Goal: Transaction & Acquisition: Book appointment/travel/reservation

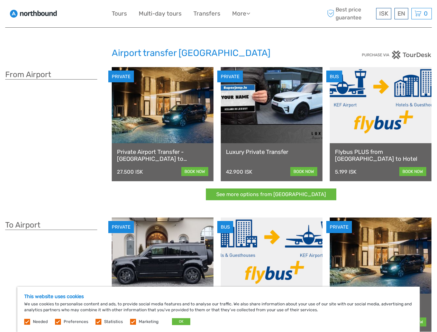
click at [187, 13] on ul "Tours Multi-day tours Transfers More Food & drink Travel Articles Food & drink …" at bounding box center [186, 14] width 149 height 10
click at [241, 13] on link "More" at bounding box center [241, 14] width 18 height 10
click at [249, 13] on icon at bounding box center [248, 13] width 4 height 6
click at [383, 13] on span "ISK" at bounding box center [383, 13] width 9 height 7
click at [401, 13] on div "EN English Español Deutsch" at bounding box center [401, 13] width 14 height 11
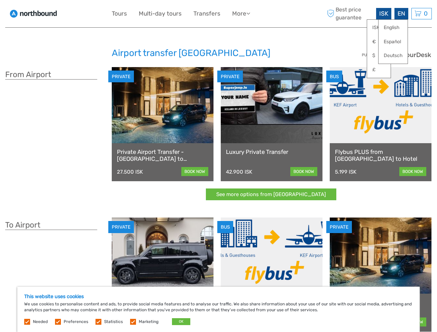
click at [421, 13] on div "0 Items Total 0 ISK Checkout The shopping cart is empty." at bounding box center [421, 13] width 20 height 11
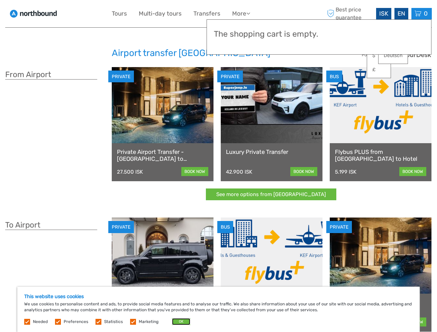
click at [178, 322] on button "OK" at bounding box center [181, 321] width 18 height 7
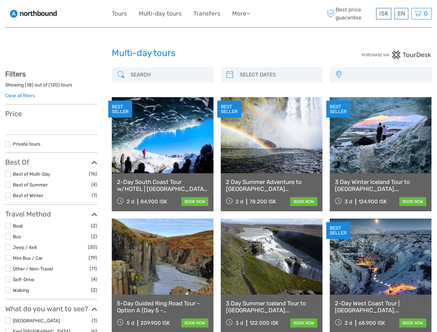
select select
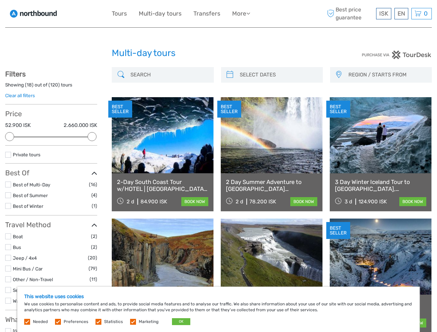
click at [187, 13] on ul "Tours Multi-day tours Transfers More Food & drink Travel Articles Food & drink …" at bounding box center [186, 14] width 149 height 10
click at [241, 13] on link "More" at bounding box center [241, 14] width 18 height 10
click at [249, 13] on icon at bounding box center [248, 13] width 4 height 6
click at [383, 13] on span "ISK" at bounding box center [383, 13] width 9 height 7
click at [401, 13] on div "EN English Español Deutsch" at bounding box center [401, 13] width 14 height 11
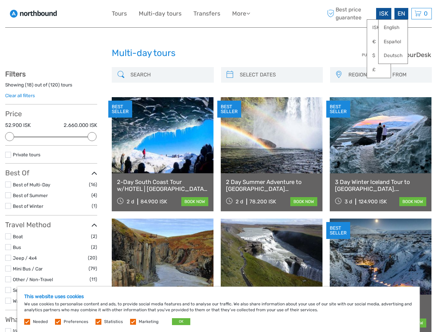
click at [421, 13] on div "0 Items Total 0 ISK Checkout The shopping cart is empty." at bounding box center [421, 13] width 20 height 11
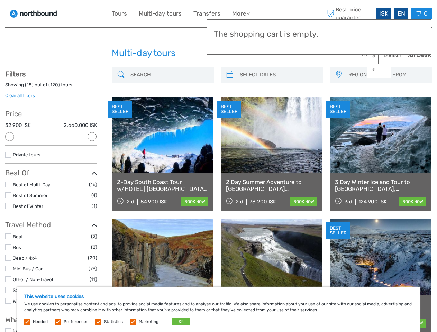
click at [10, 137] on div at bounding box center [9, 136] width 9 height 9
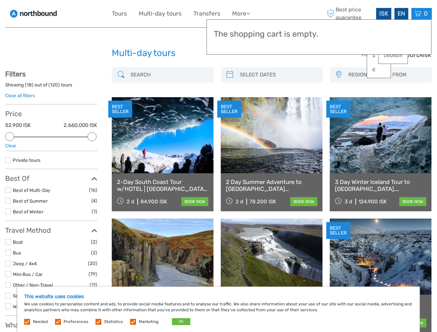
click at [230, 101] on div "BEST SELLER" at bounding box center [229, 109] width 24 height 17
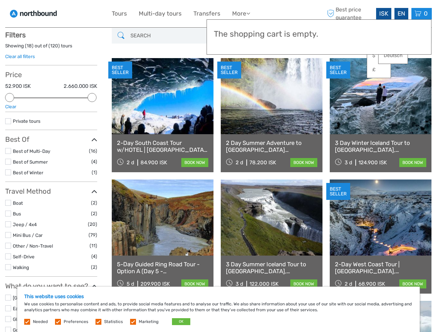
click at [278, 75] on link at bounding box center [272, 96] width 102 height 76
